Goal: Ask a question

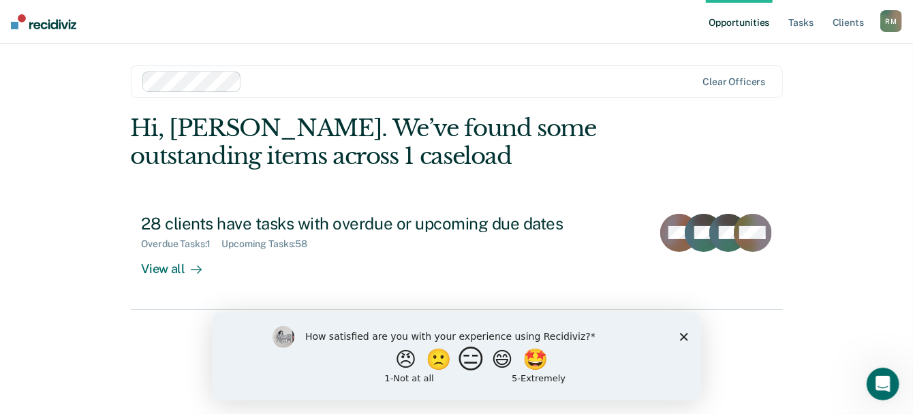
click at [462, 355] on button "😑" at bounding box center [472, 358] width 32 height 27
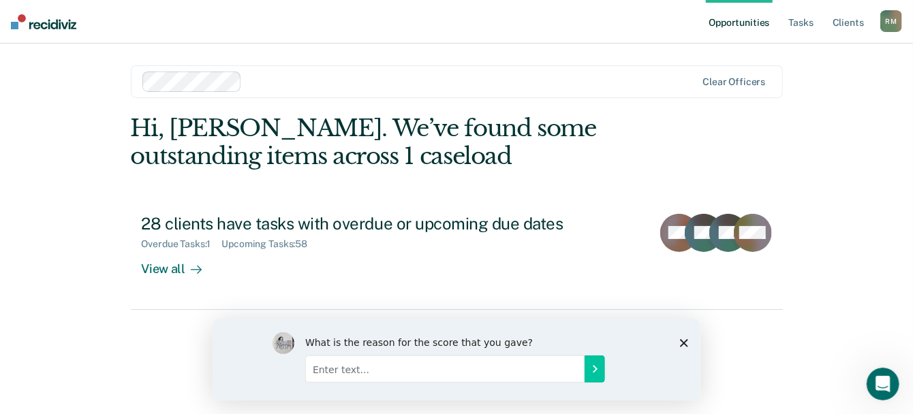
click at [405, 372] on input "Enter text..." at bounding box center [443, 368] width 279 height 27
type input "Why is there no password for this?"
click at [464, 367] on input "Why is there no password for this?" at bounding box center [443, 368] width 279 height 27
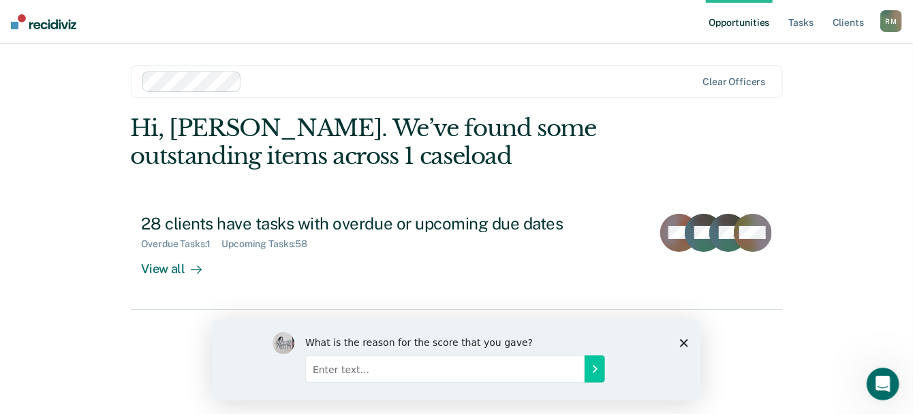
click at [688, 343] on div "What is the reason for the score that you gave?" at bounding box center [456, 359] width 488 height 82
click at [682, 343] on polygon "Close survey" at bounding box center [683, 342] width 8 height 8
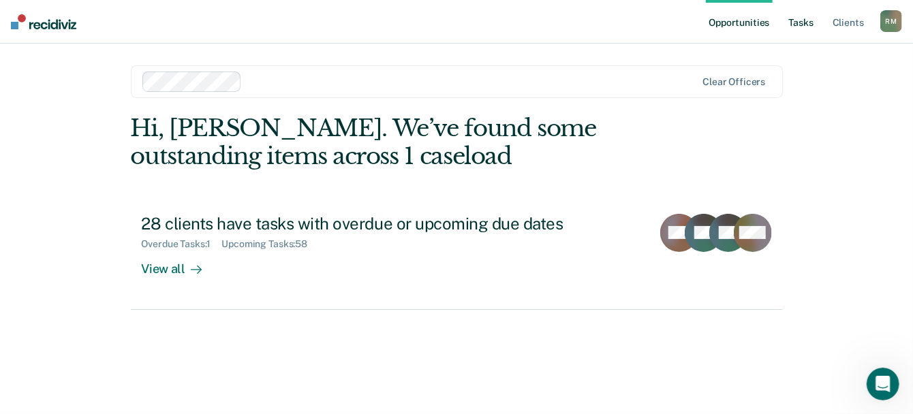
click at [793, 25] on link "Tasks" at bounding box center [801, 22] width 30 height 44
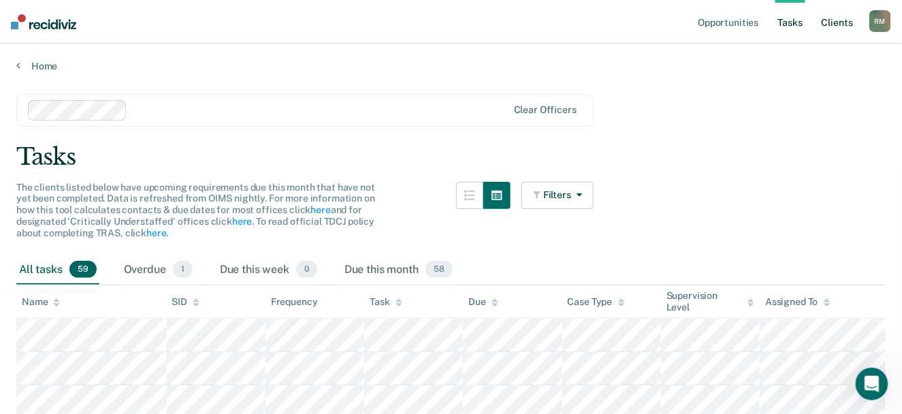
click at [844, 25] on link "Client s" at bounding box center [837, 22] width 37 height 44
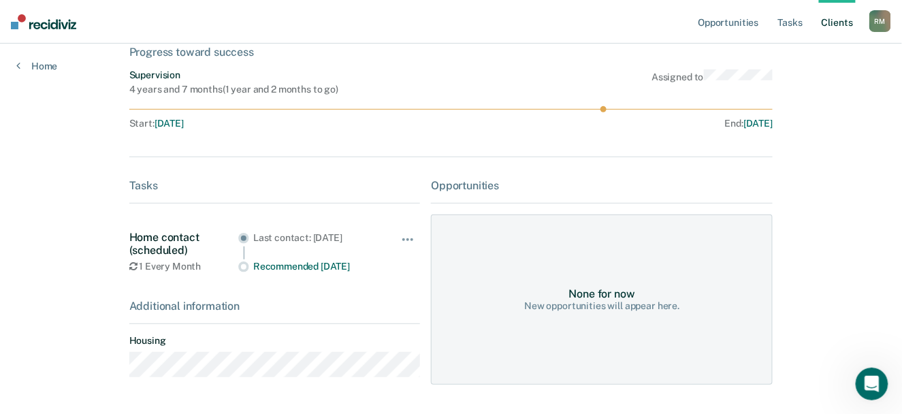
scroll to position [86, 0]
click at [645, 314] on div "None for now New opportunities will appear here." at bounding box center [602, 300] width 342 height 170
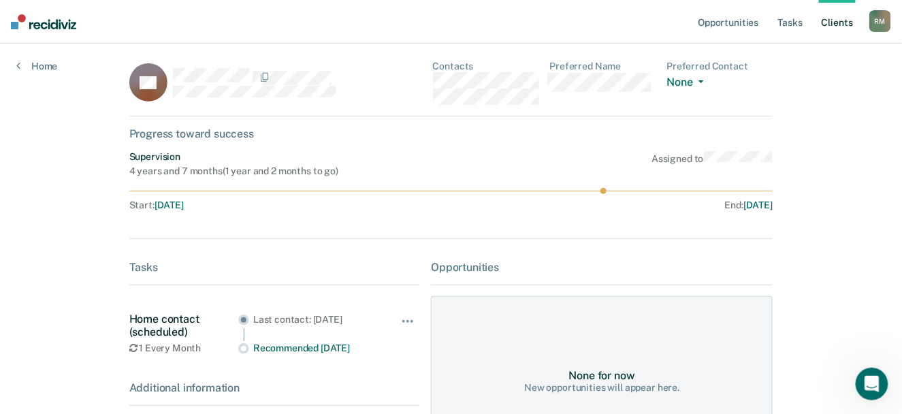
scroll to position [0, 0]
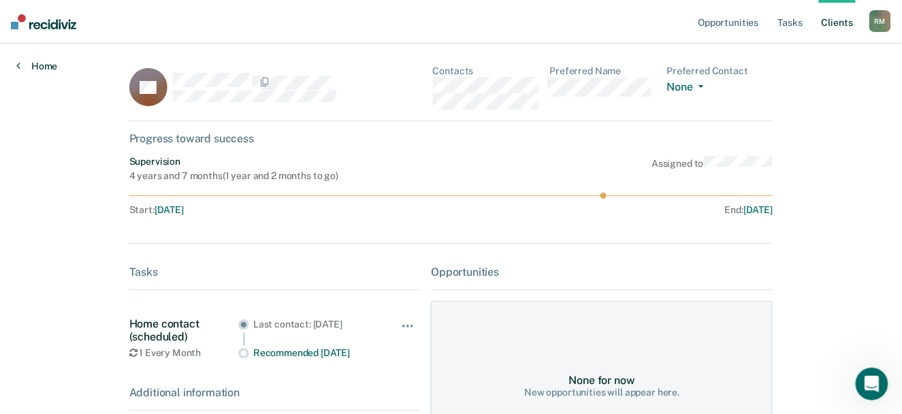
click at [39, 69] on link "Home" at bounding box center [36, 66] width 41 height 12
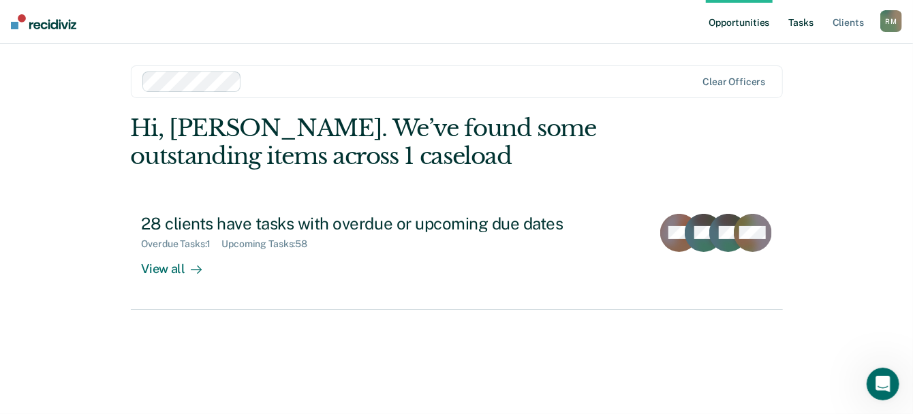
click at [812, 22] on link "Tasks" at bounding box center [801, 22] width 30 height 44
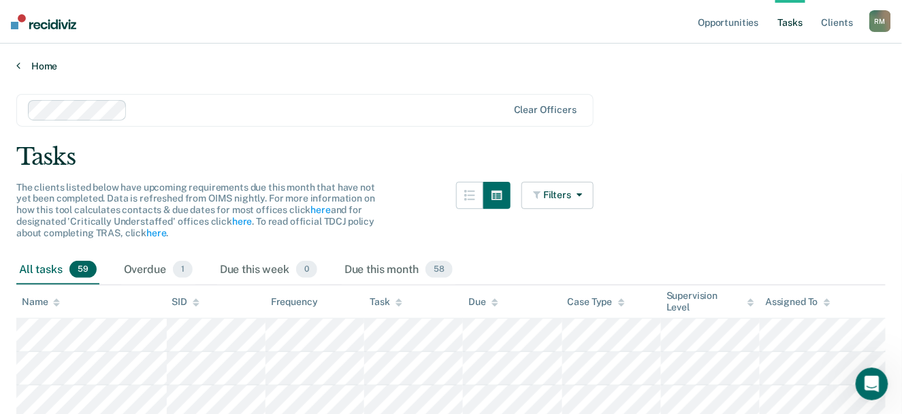
click at [16, 67] on icon at bounding box center [18, 65] width 4 height 11
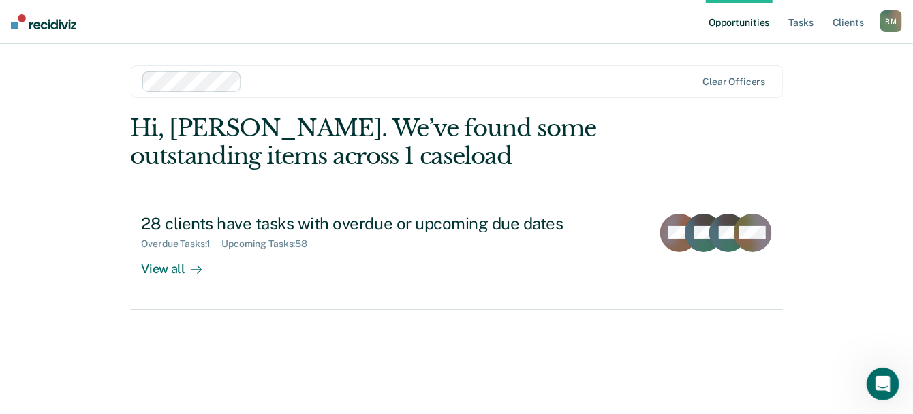
click at [761, 27] on link "Opportunities" at bounding box center [738, 22] width 66 height 44
click at [731, 17] on link "Opportunities" at bounding box center [738, 22] width 66 height 44
click at [748, 20] on link "Opportunities" at bounding box center [738, 22] width 66 height 44
click at [813, 18] on link "Tasks" at bounding box center [801, 22] width 30 height 44
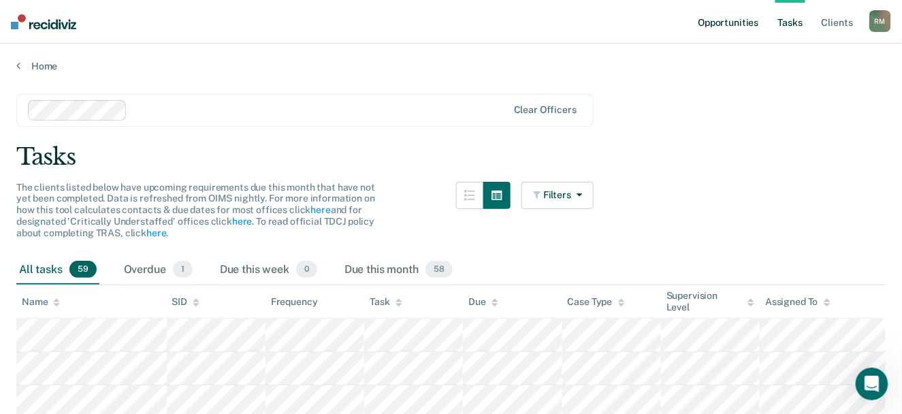
click at [734, 22] on link "Opportunities" at bounding box center [728, 22] width 66 height 44
